Goal: Find contact information: Find contact information

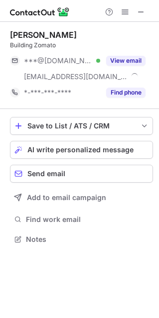
scroll to position [232, 158]
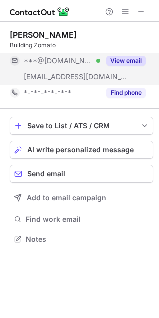
click at [136, 63] on button "View email" at bounding box center [125, 61] width 39 height 10
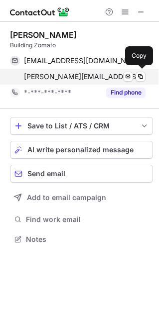
click at [103, 77] on div "shagun@zomato.com" at bounding box center [85, 76] width 122 height 9
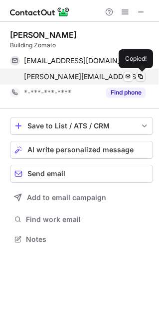
click at [140, 75] on span at bounding box center [141, 77] width 8 height 8
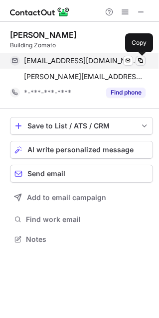
click at [141, 64] on span at bounding box center [141, 61] width 8 height 8
